Goal: Obtain resource: Download file/media

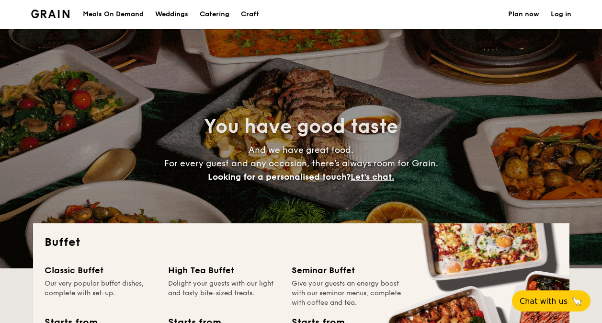
select select
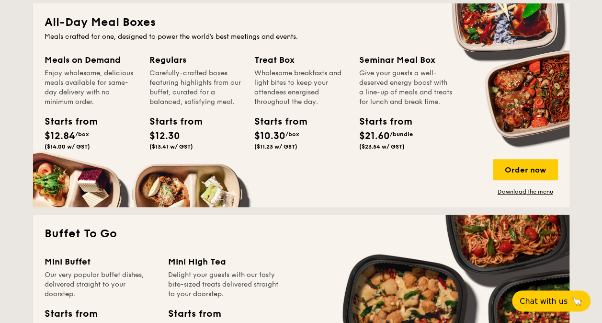
scroll to position [479, 0]
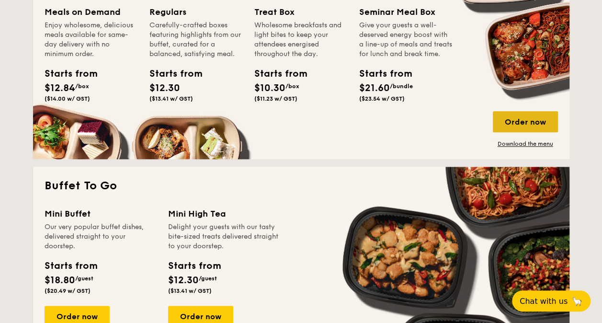
click at [538, 123] on div "Order now" at bounding box center [525, 121] width 65 height 21
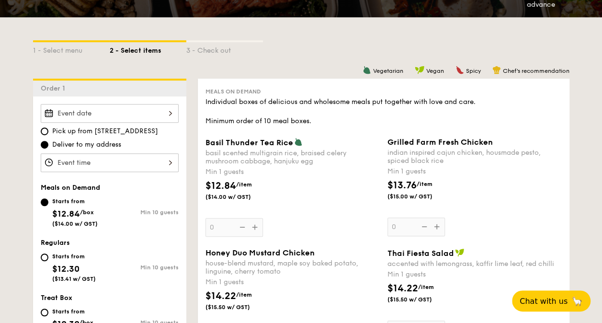
scroll to position [144, 0]
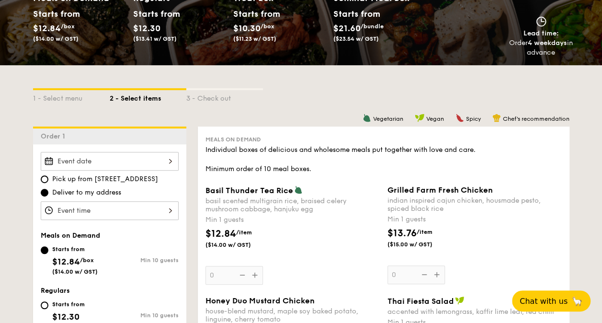
select select
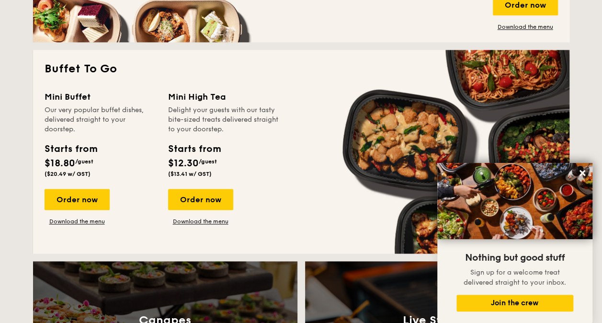
scroll to position [356, 0]
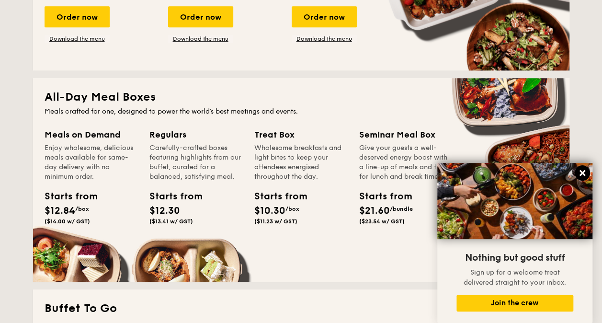
click at [578, 173] on icon at bounding box center [582, 173] width 9 height 9
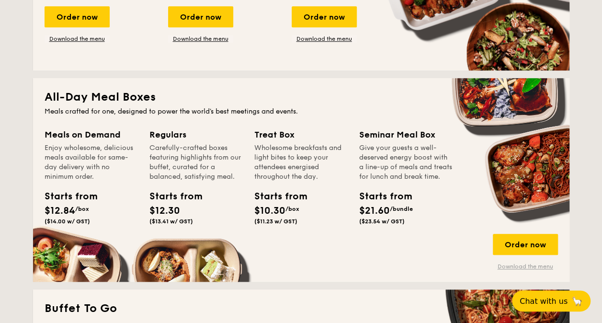
click at [543, 266] on link "Download the menu" at bounding box center [525, 266] width 65 height 8
